Goal: Task Accomplishment & Management: Use online tool/utility

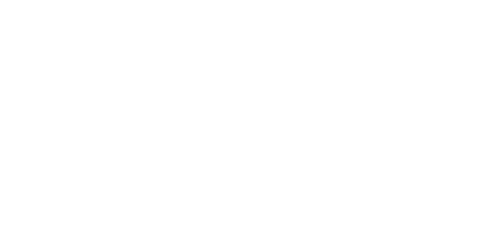
drag, startPoint x: 146, startPoint y: 0, endPoint x: 347, endPoint y: 72, distance: 213.7
click at [356, 3] on html at bounding box center [250, 1] width 500 height 3
click at [278, 3] on html at bounding box center [250, 1] width 500 height 3
